Goal: Information Seeking & Learning: Learn about a topic

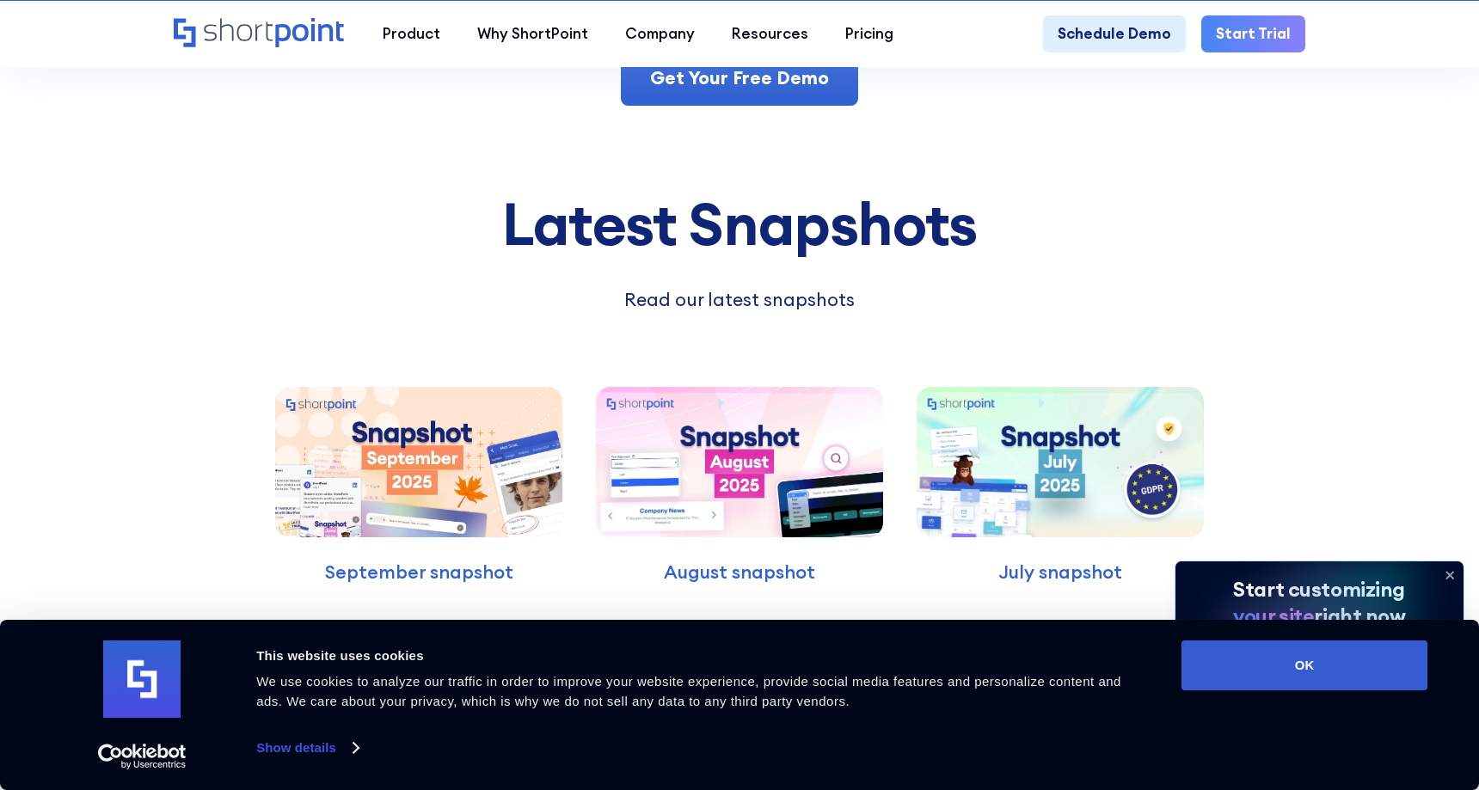
scroll to position [22344, 0]
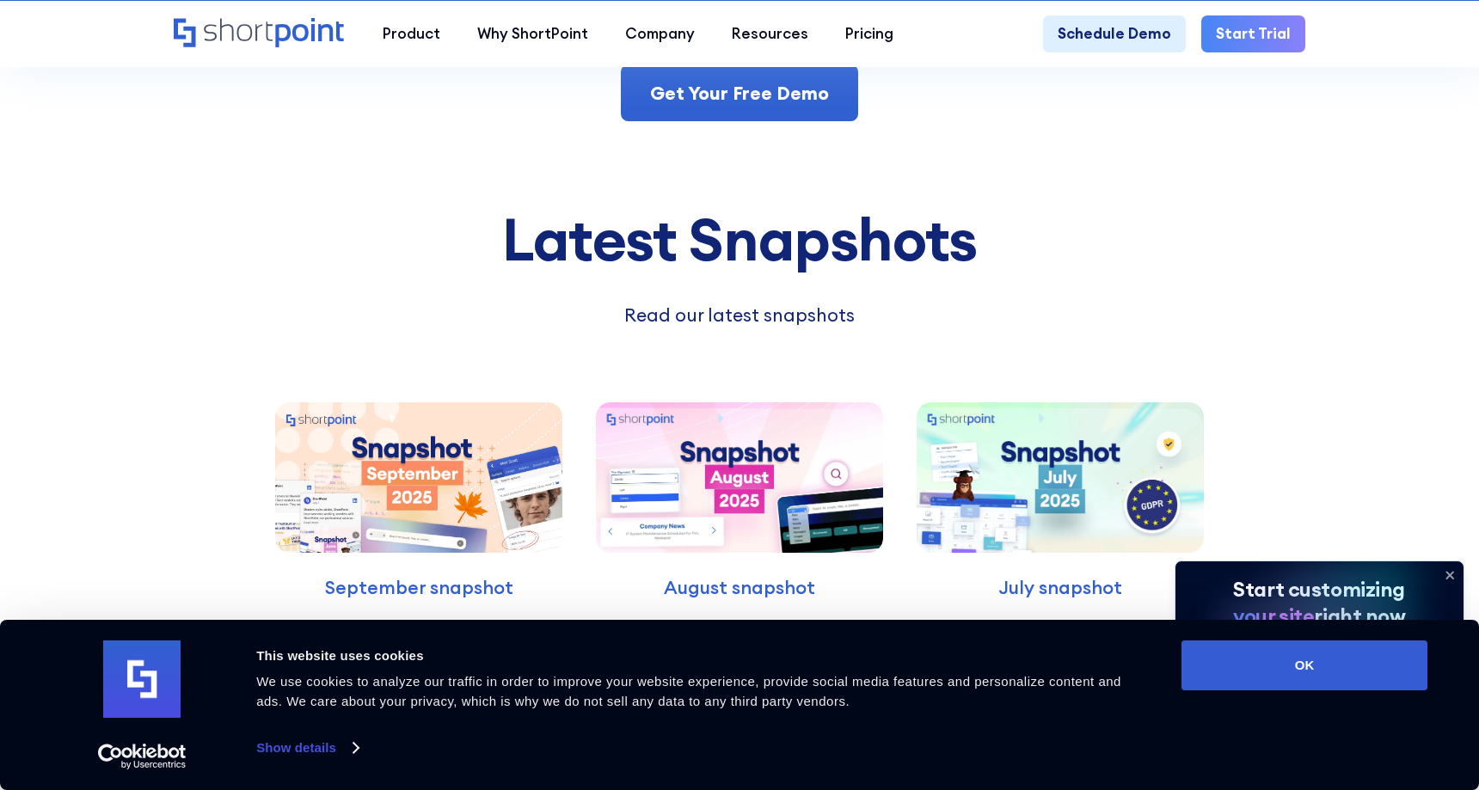
click at [745, 301] on p "Read our latest snapshots" at bounding box center [739, 315] width 584 height 28
click at [485, 440] on img at bounding box center [418, 477] width 287 height 150
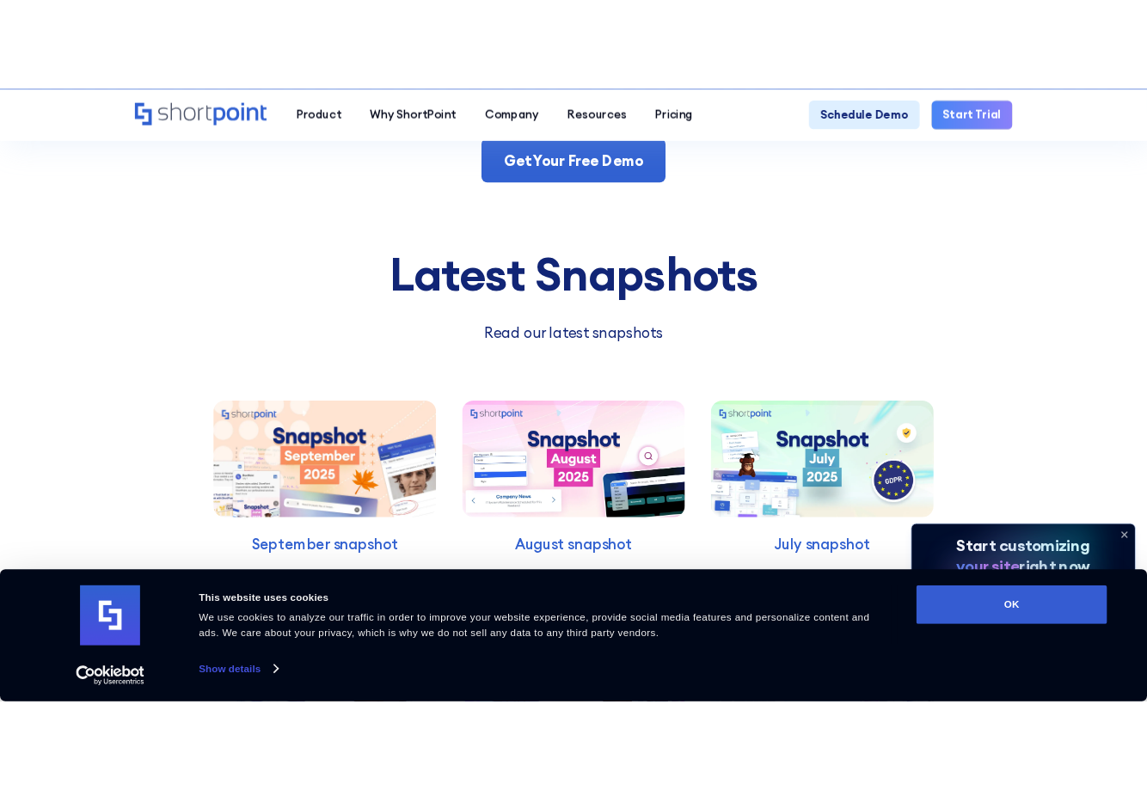
scroll to position [19863, 0]
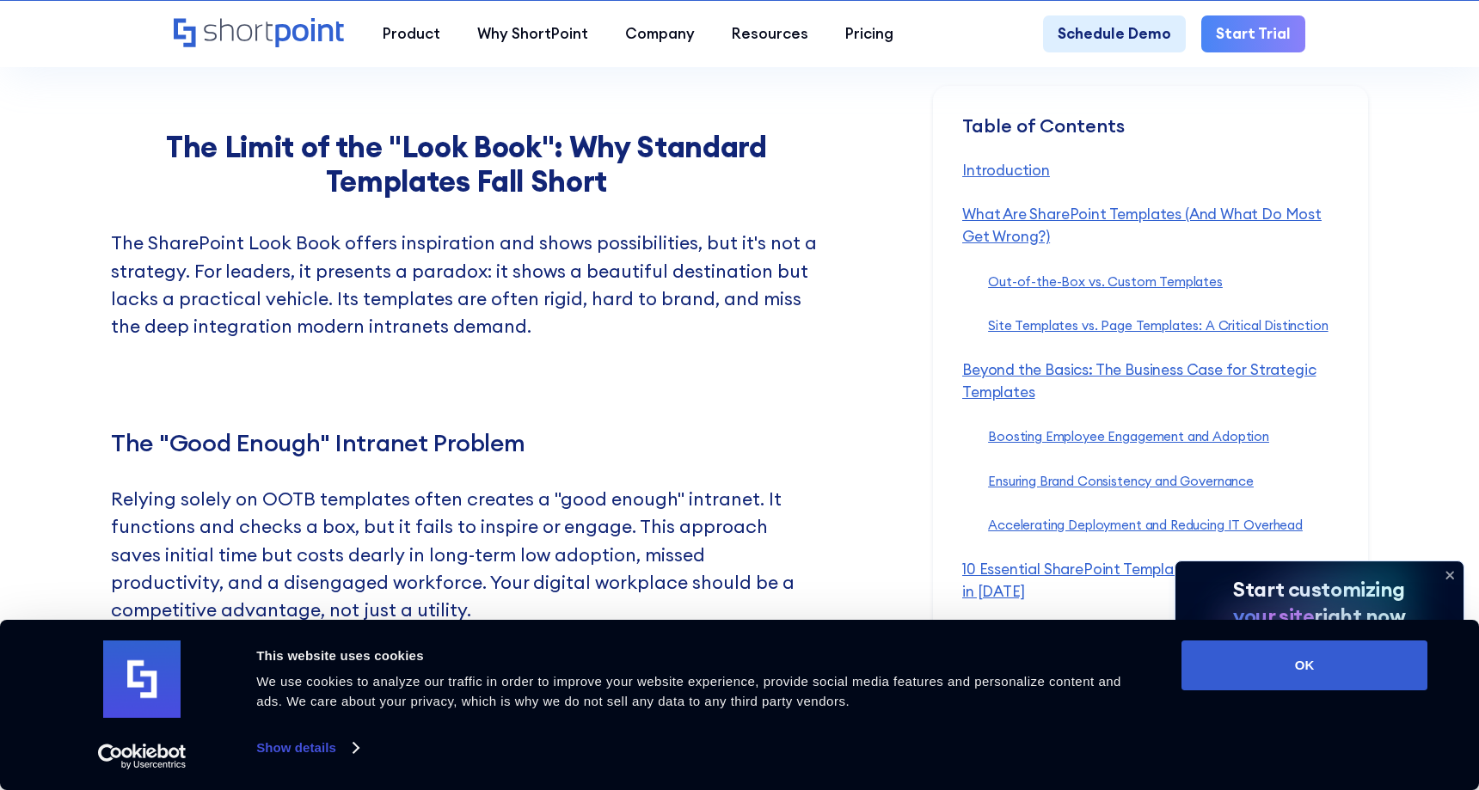
scroll to position [15585, 0]
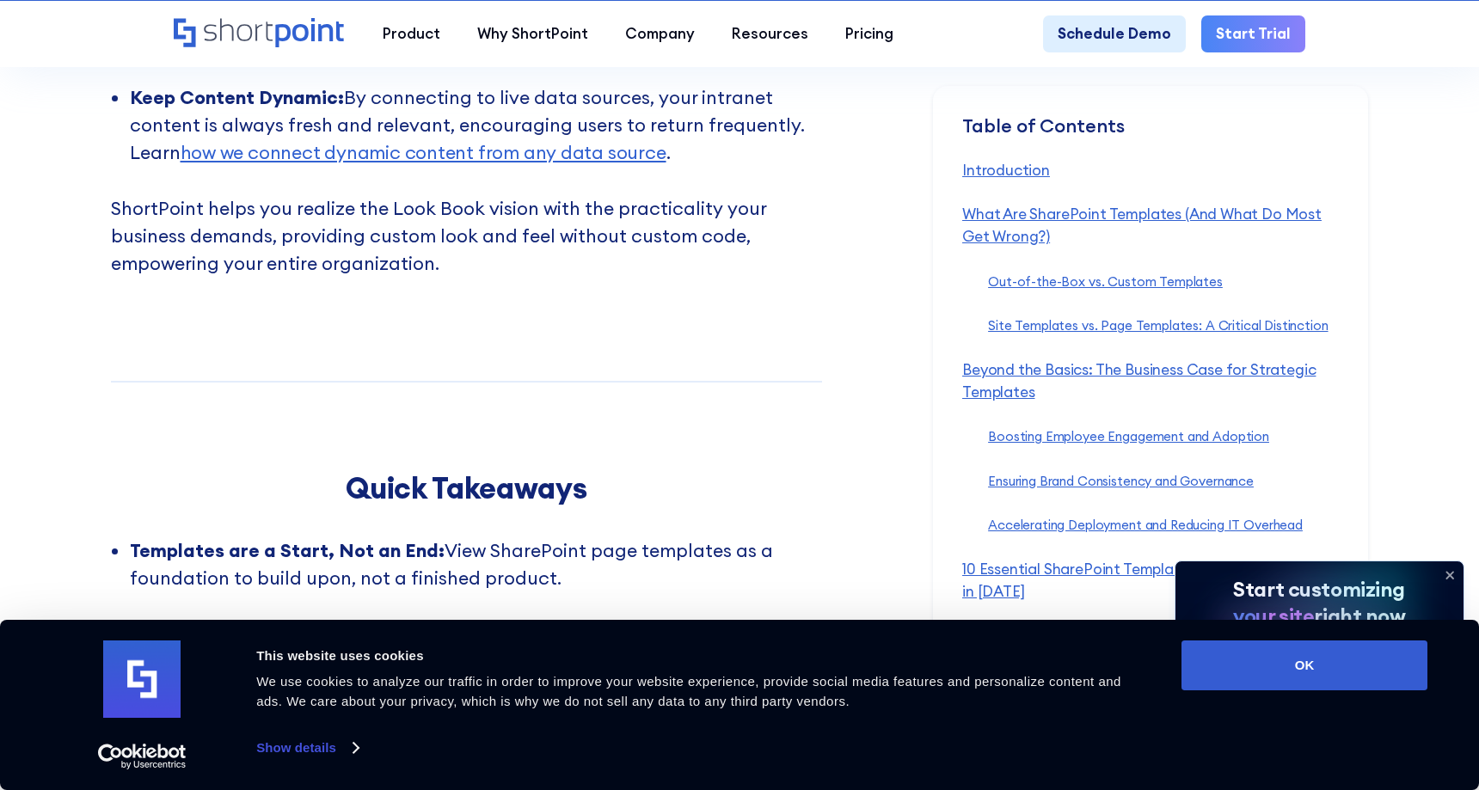
scroll to position [19277, 0]
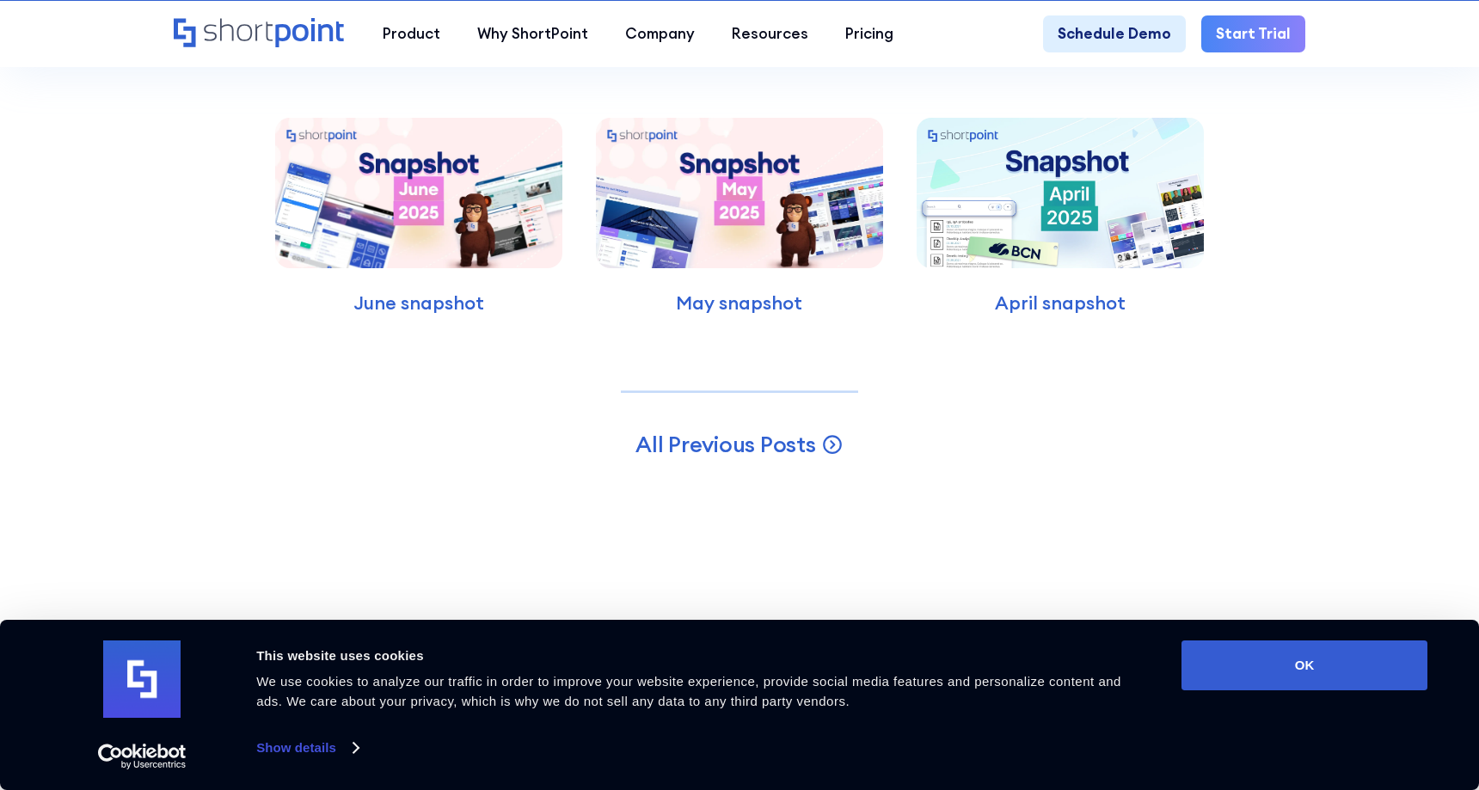
scroll to position [8861, 0]
